Goal: Transaction & Acquisition: Purchase product/service

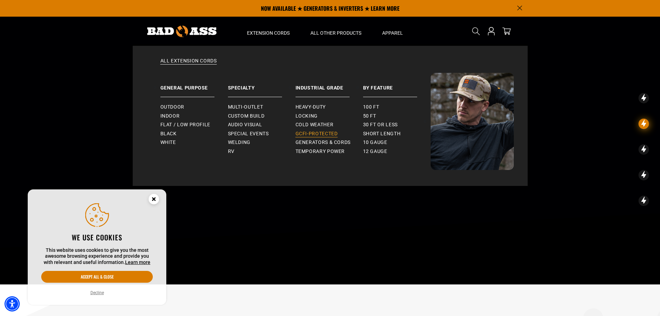
click at [302, 133] on span "GCFI-Protected" at bounding box center [317, 134] width 42 height 6
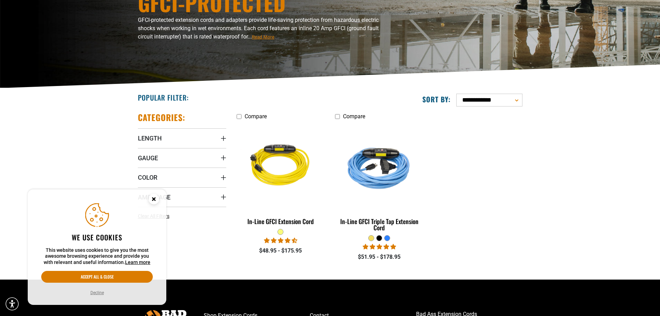
scroll to position [104, 0]
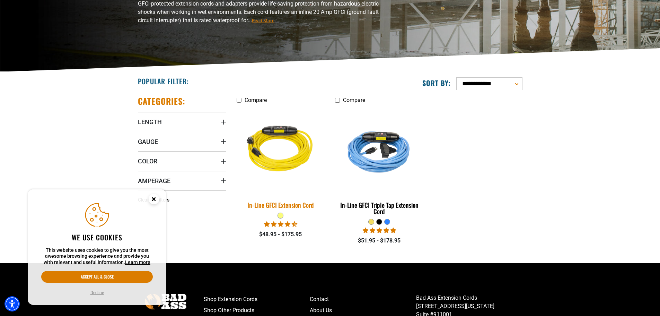
click at [273, 205] on div "In-Line GFCI Extension Cord" at bounding box center [281, 205] width 88 height 6
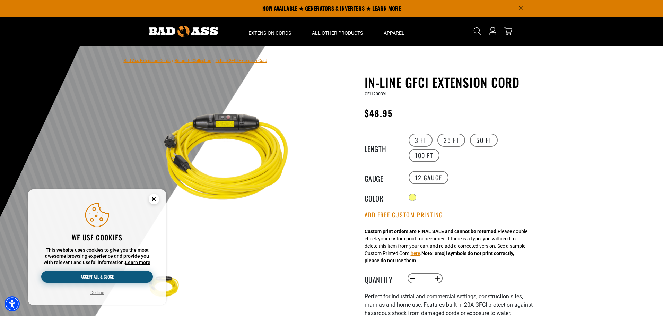
click at [102, 274] on button "Accept all & close" at bounding box center [97, 277] width 112 height 12
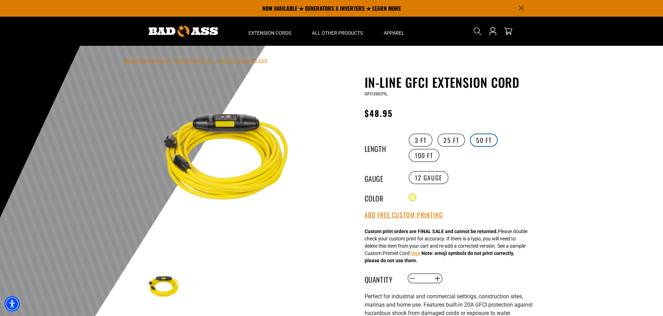
click at [481, 139] on label "50 FT" at bounding box center [484, 139] width 28 height 13
click at [437, 175] on label "12 Gauge" at bounding box center [429, 177] width 40 height 13
